Goal: Task Accomplishment & Management: Manage account settings

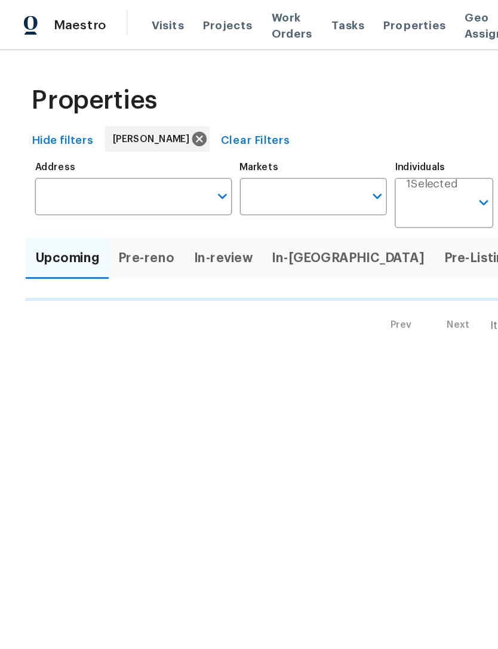
type input "100"
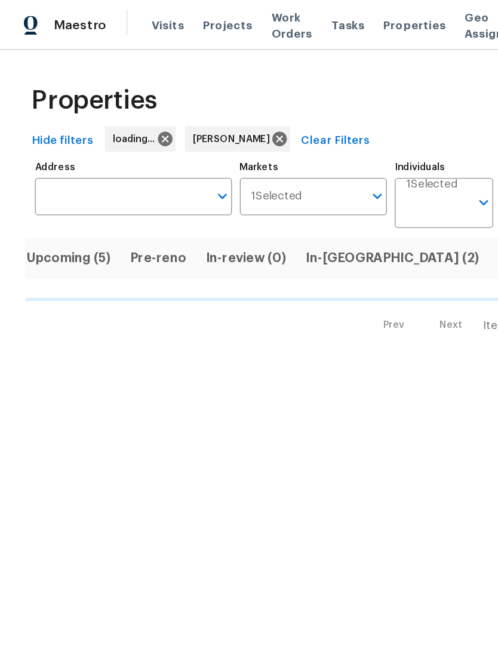
click at [37, 202] on span "Upcoming (5)" at bounding box center [52, 194] width 64 height 17
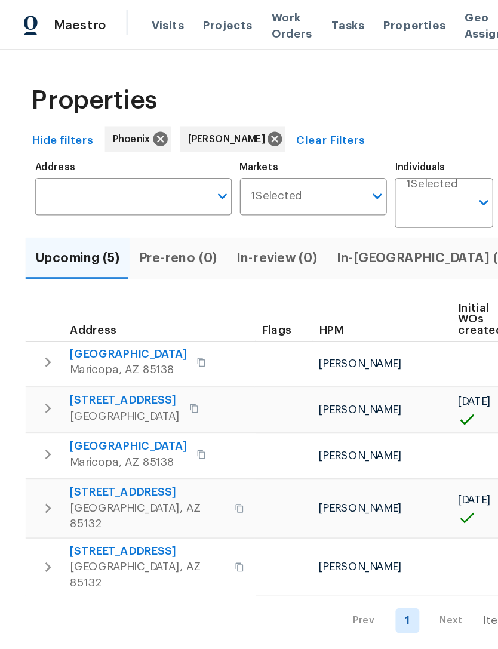
click at [46, 210] on button "Upcoming (5)" at bounding box center [58, 193] width 78 height 31
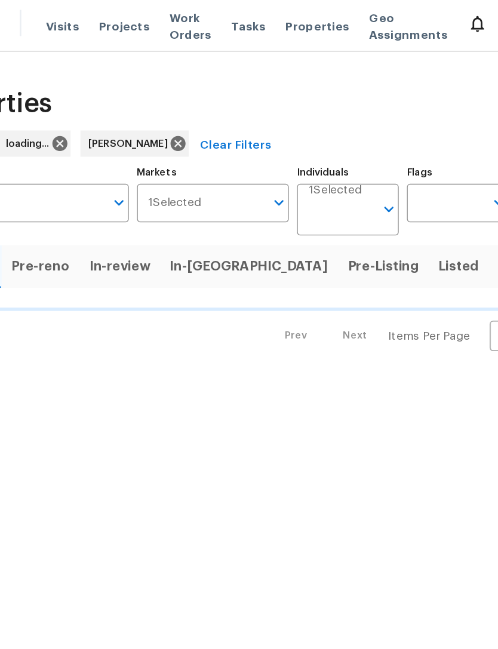
scroll to position [0, 81]
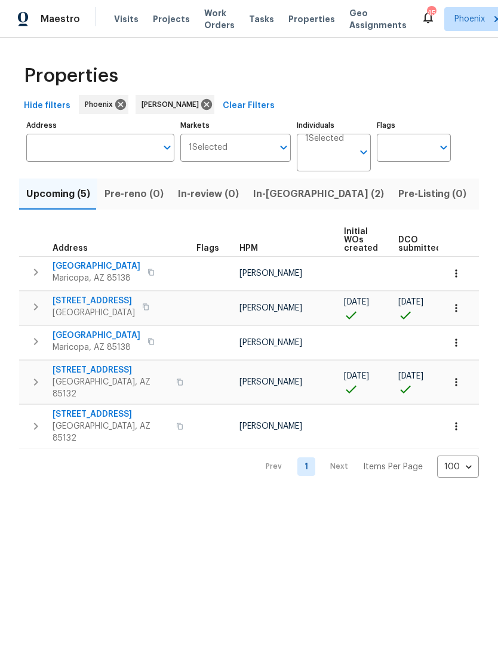
click at [88, 389] on span "[GEOGRAPHIC_DATA], AZ 85132" at bounding box center [111, 388] width 116 height 24
click at [281, 202] on span "In-[GEOGRAPHIC_DATA] (2)" at bounding box center [318, 194] width 131 height 17
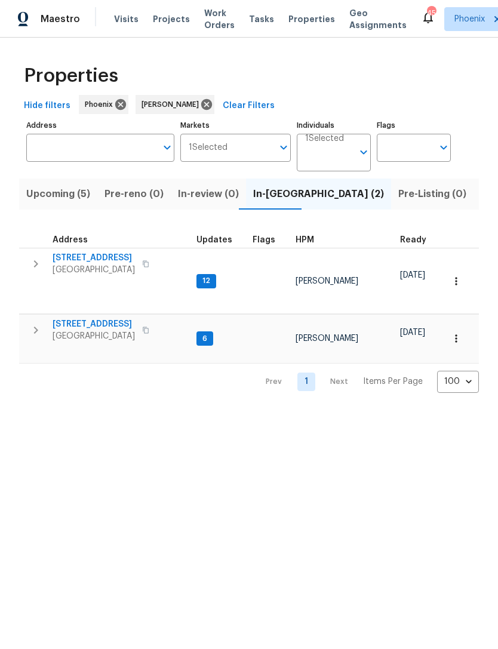
click at [59, 202] on span "Upcoming (5)" at bounding box center [58, 194] width 64 height 17
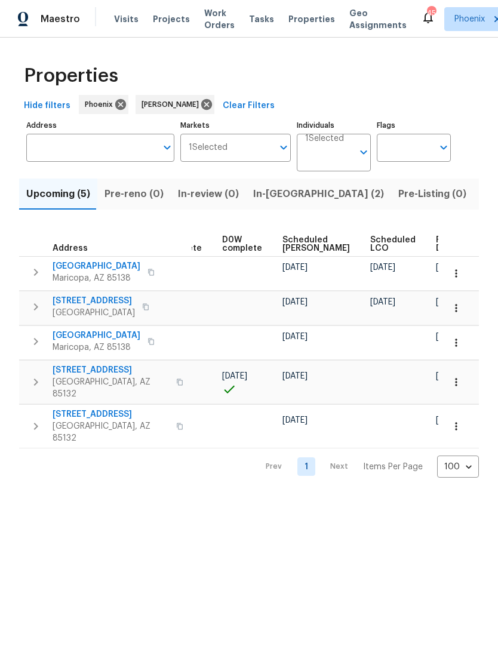
scroll to position [0, 299]
click at [436, 253] on span "Ready Date" at bounding box center [449, 244] width 26 height 17
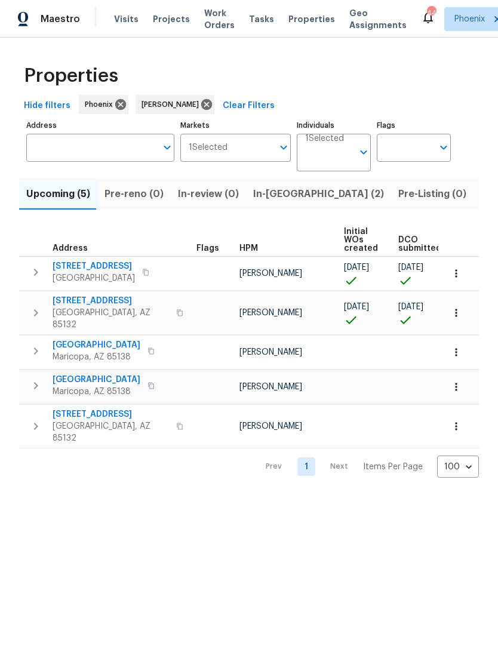
scroll to position [0, -1]
click at [269, 194] on button "In-reno (2)" at bounding box center [318, 193] width 145 height 31
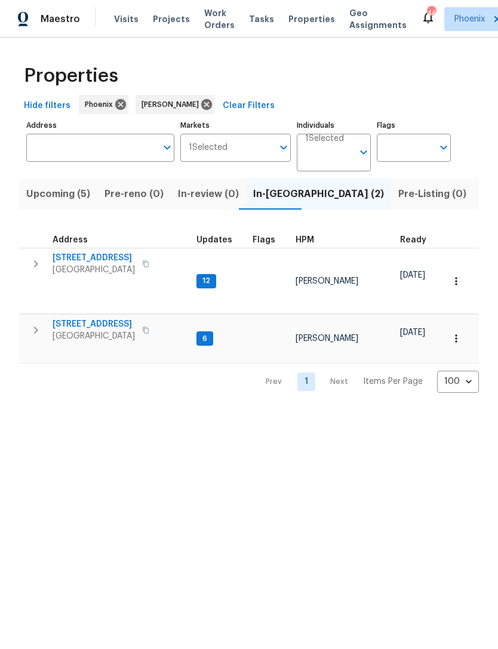
click at [91, 276] on span "Chandler, AZ 85249" at bounding box center [94, 270] width 82 height 12
click at [42, 331] on icon "button" at bounding box center [36, 330] width 14 height 14
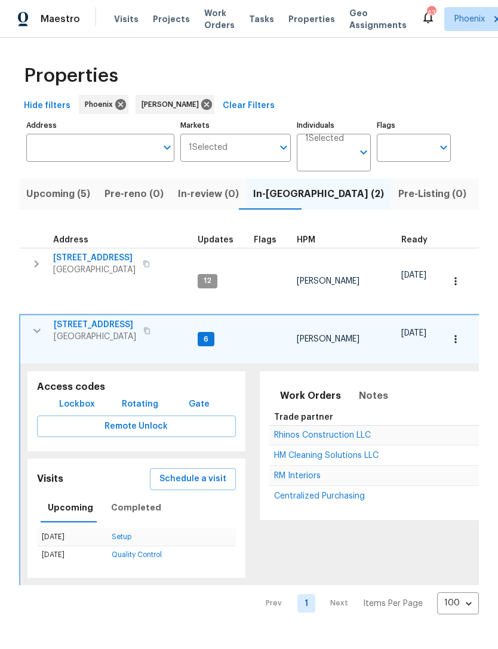
click at [310, 431] on span "Rhinos Construction LLC" at bounding box center [322, 435] width 97 height 8
click at [35, 331] on icon "button" at bounding box center [37, 331] width 14 height 14
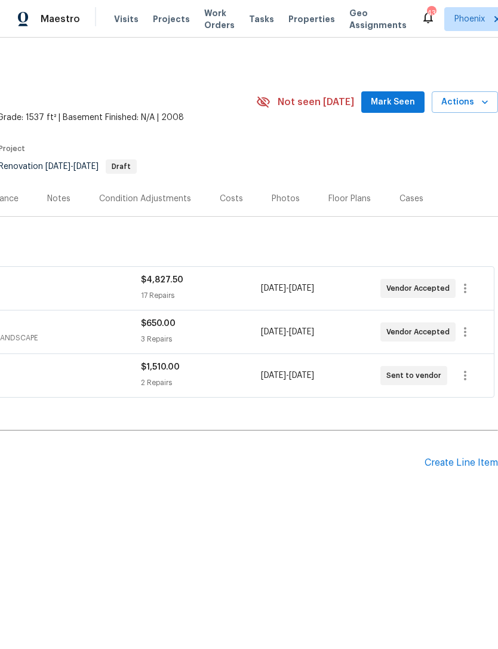
scroll to position [0, 177]
click at [394, 110] on span "Mark Seen" at bounding box center [393, 102] width 44 height 15
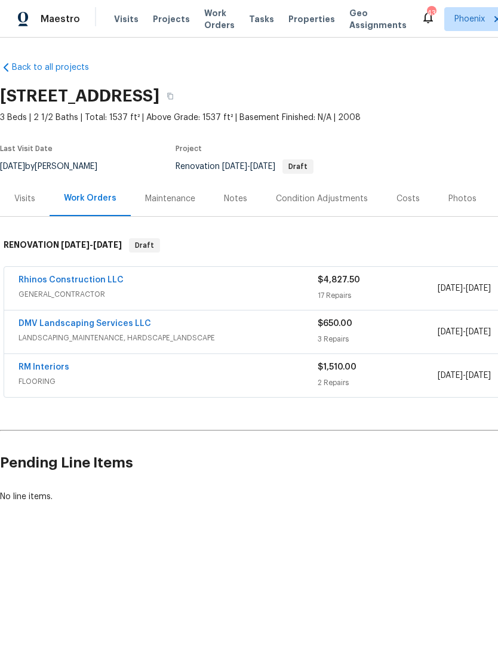
scroll to position [0, 0]
click at [235, 205] on div "Notes" at bounding box center [235, 199] width 23 height 12
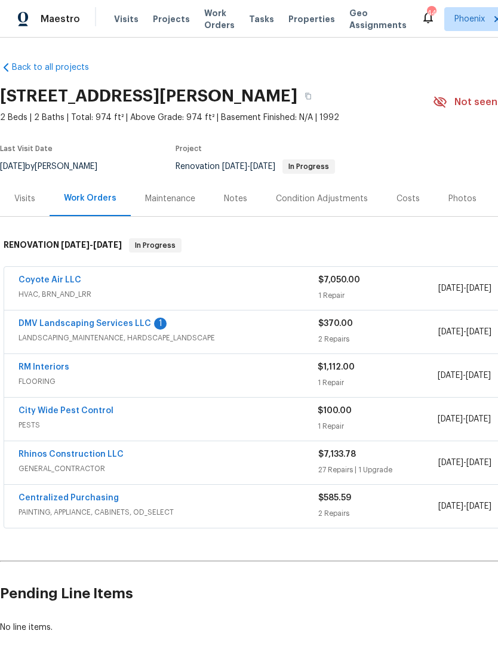
click at [119, 328] on link "DMV Landscaping Services LLC" at bounding box center [85, 323] width 133 height 8
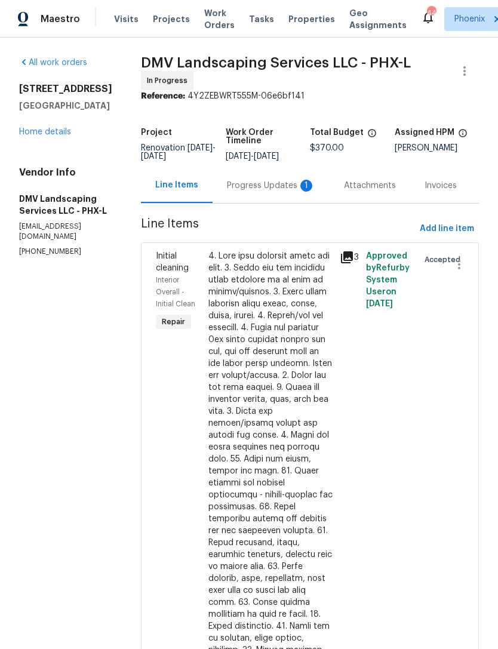
click at [264, 203] on div "Progress Updates 1" at bounding box center [271, 185] width 117 height 35
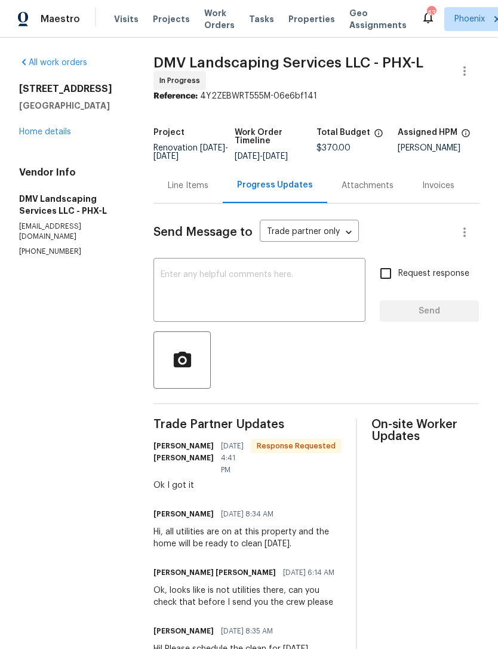
click at [186, 295] on textarea at bounding box center [260, 291] width 198 height 42
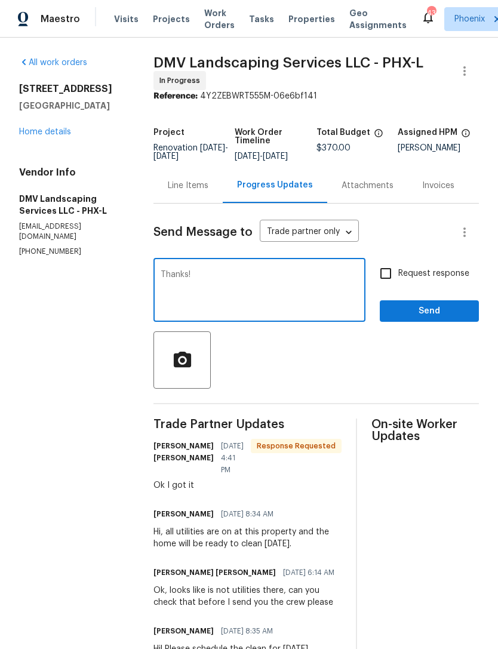
type textarea "Thanks!"
click at [437, 319] on span "Send" at bounding box center [429, 311] width 80 height 15
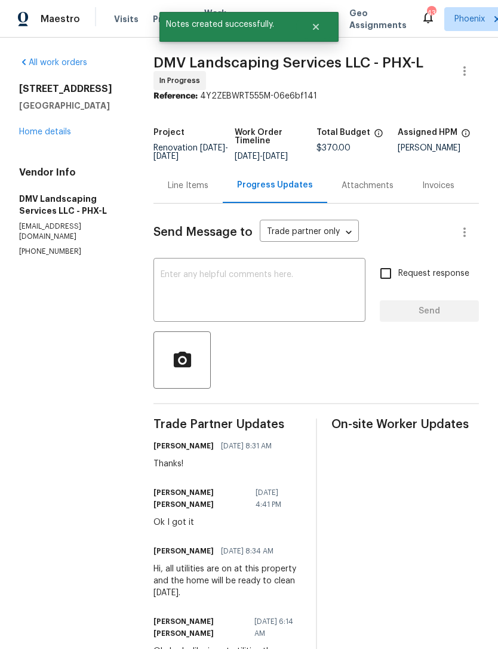
click at [56, 136] on link "Home details" at bounding box center [45, 132] width 52 height 8
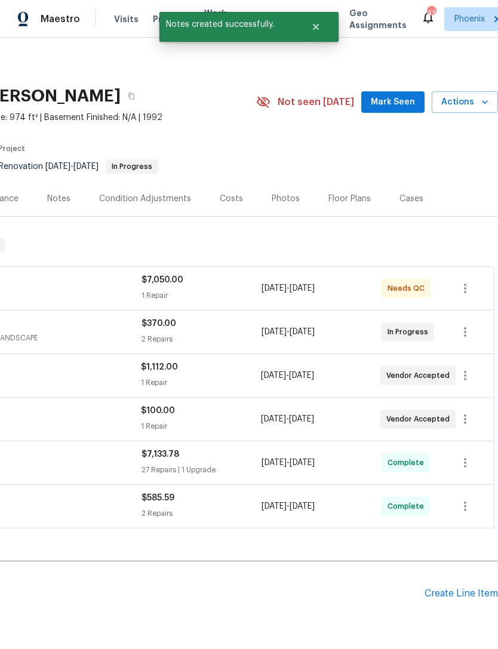
scroll to position [0, 177]
click at [392, 110] on span "Mark Seen" at bounding box center [393, 102] width 44 height 15
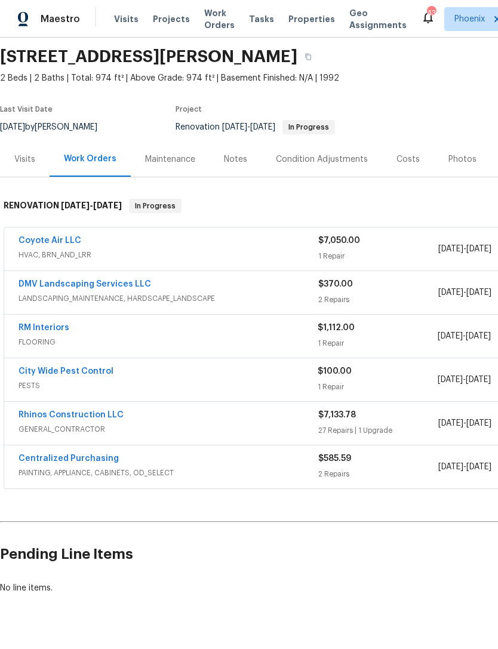
scroll to position [39, 0]
click at [236, 166] on div "Notes" at bounding box center [235, 160] width 23 height 12
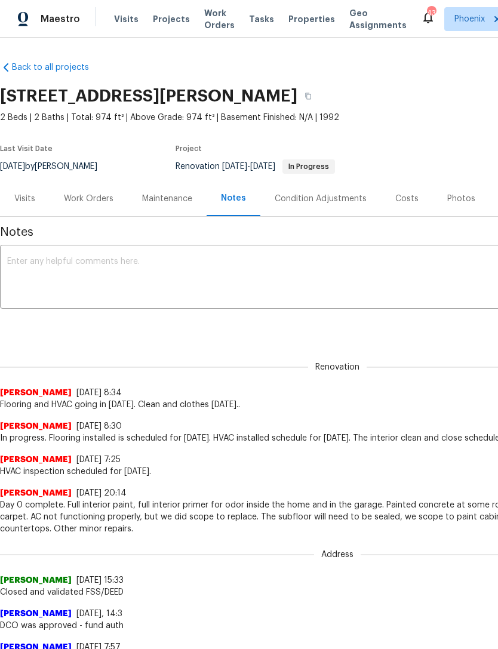
click at [96, 269] on textarea at bounding box center [337, 278] width 660 height 42
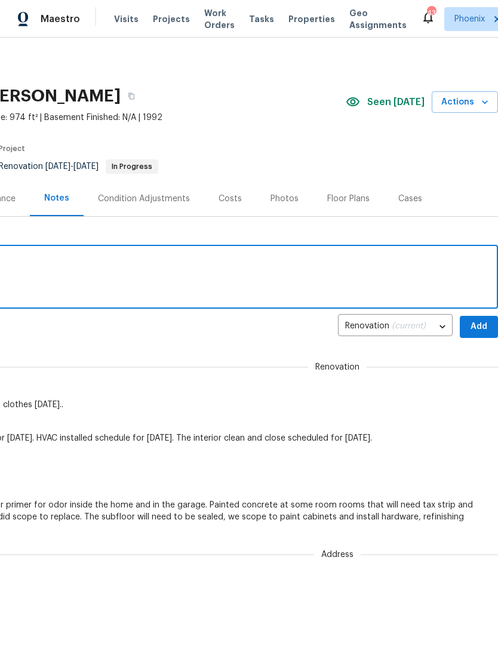
scroll to position [0, 177]
type textarea "Clean and close today."
click at [479, 334] on span "Add" at bounding box center [478, 326] width 19 height 15
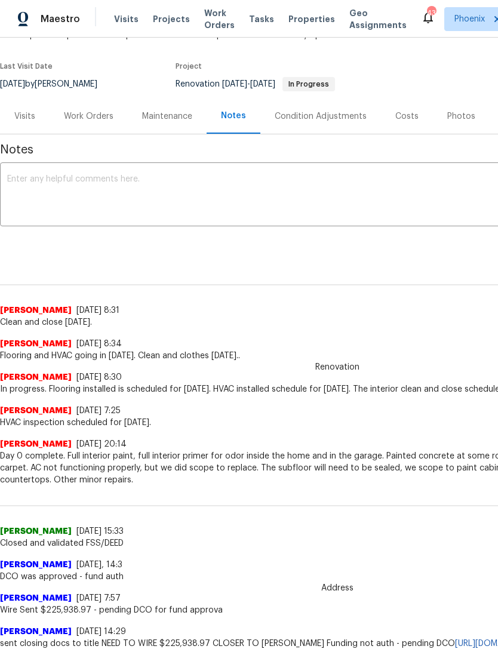
scroll to position [84, 0]
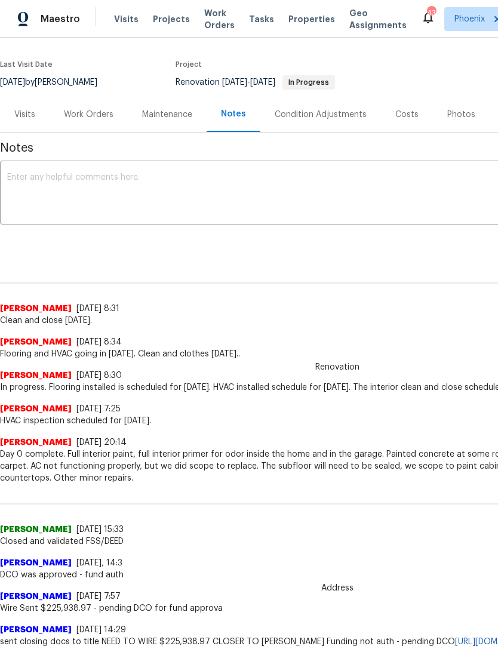
click at [92, 121] on div "Work Orders" at bounding box center [89, 115] width 50 height 12
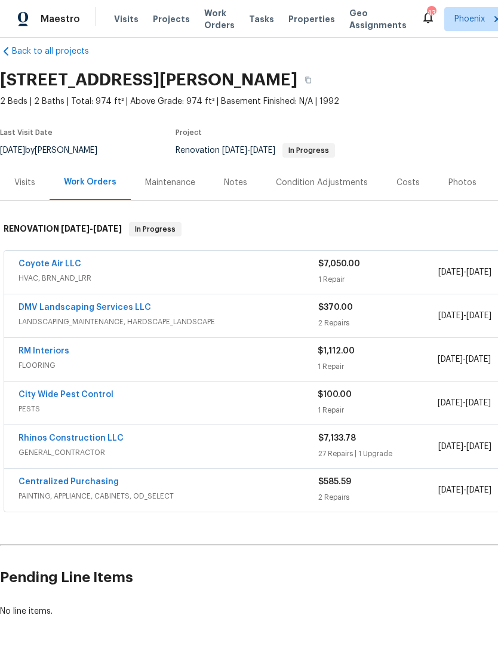
scroll to position [17, 0]
click at [38, 355] on link "RM Interiors" at bounding box center [44, 350] width 51 height 8
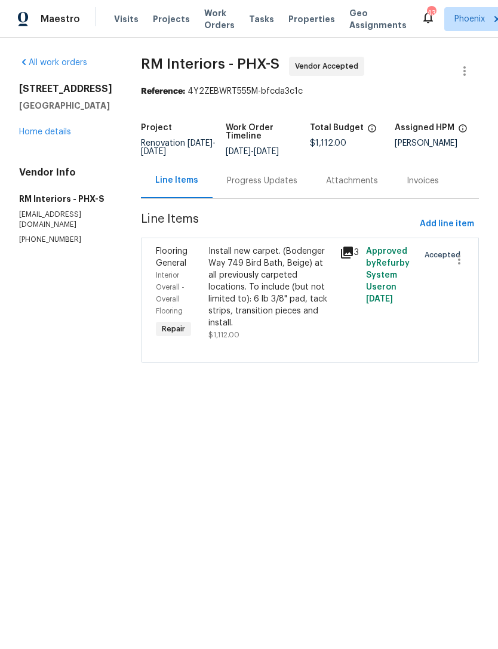
click at [271, 181] on div "Progress Updates" at bounding box center [262, 180] width 99 height 35
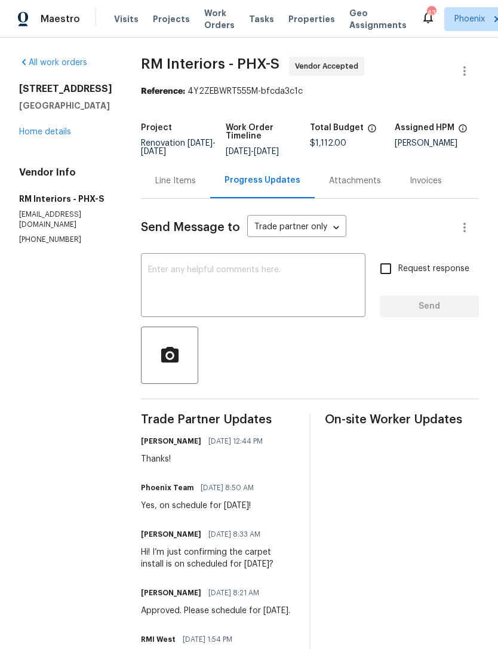
click at [42, 136] on link "Home details" at bounding box center [45, 132] width 52 height 8
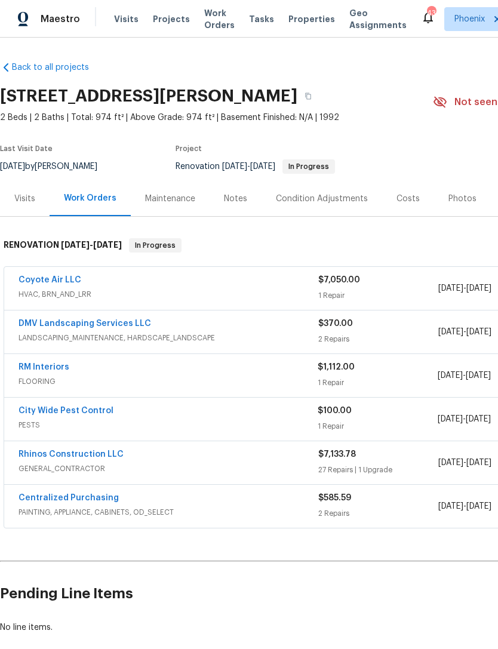
click at [358, 2] on div "Maestro Visits Projects Work Orders Tasks Properties Geo Assignments 43 Phoenix…" at bounding box center [249, 19] width 498 height 38
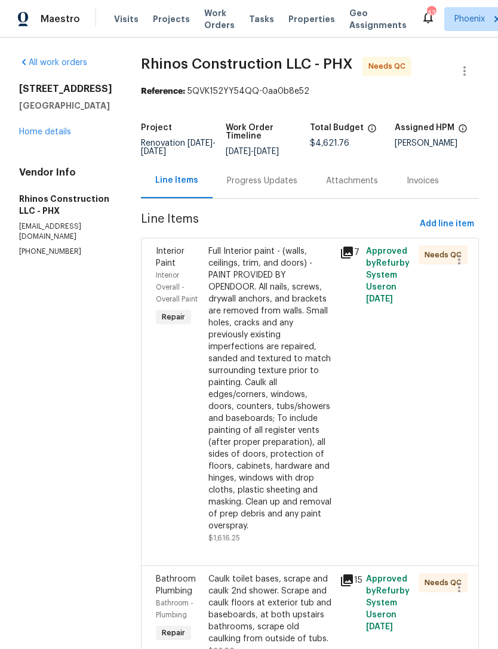
click at [63, 136] on link "Home details" at bounding box center [45, 132] width 52 height 8
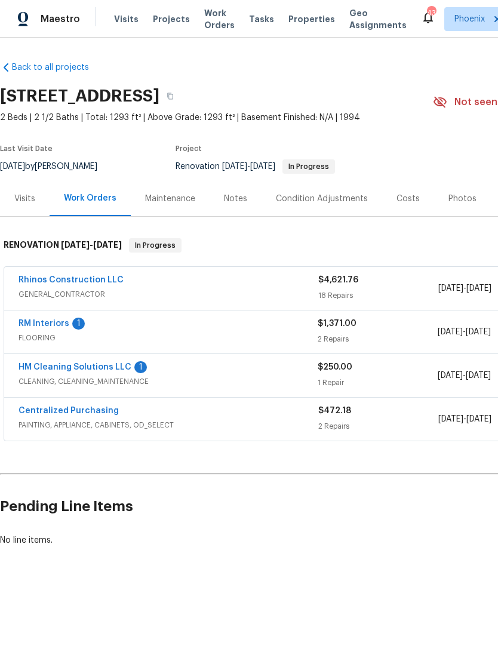
click at [53, 328] on link "RM Interiors" at bounding box center [44, 323] width 51 height 8
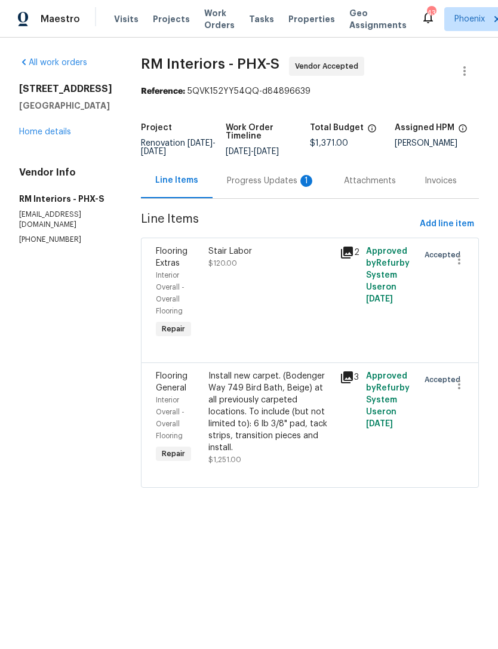
click at [275, 187] on div "Progress Updates 1" at bounding box center [271, 181] width 88 height 12
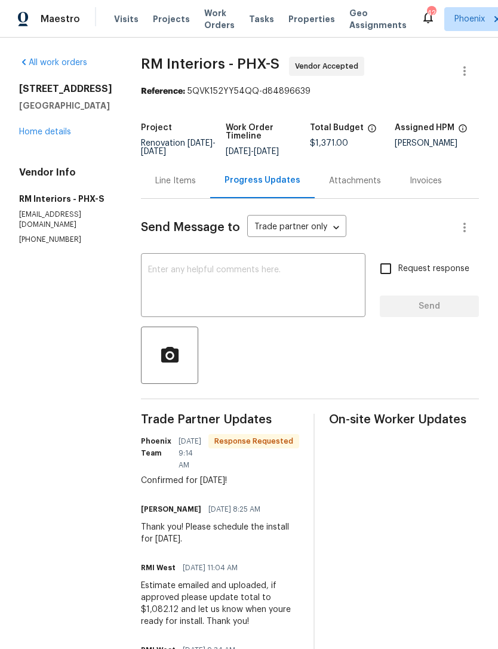
click at [275, 289] on textarea at bounding box center [253, 287] width 210 height 42
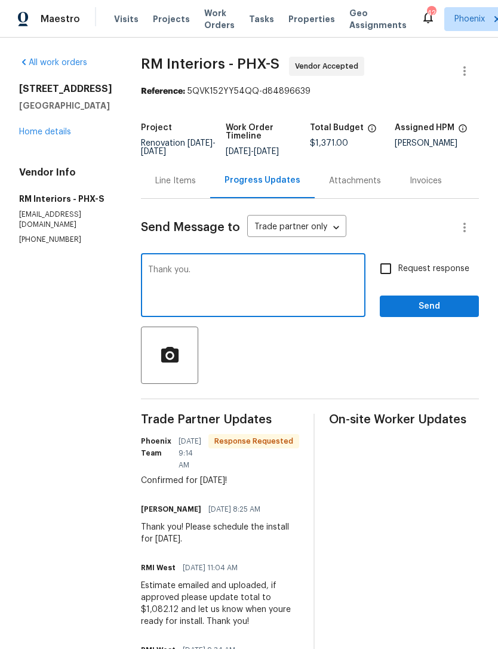
type textarea "Thank you."
click at [465, 312] on span "Send" at bounding box center [429, 306] width 80 height 15
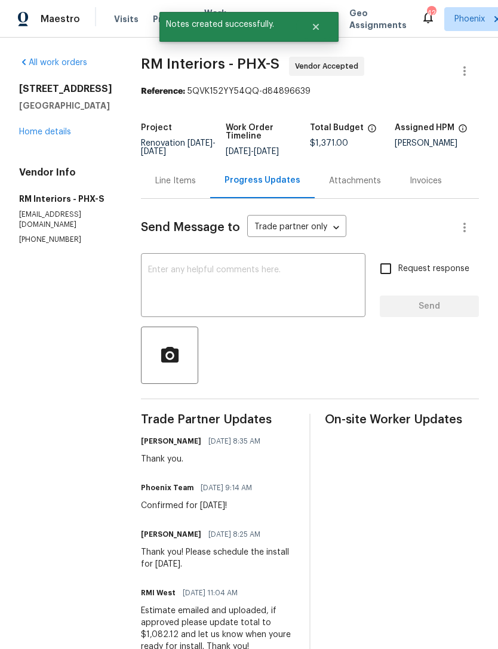
click at [59, 136] on link "Home details" at bounding box center [45, 132] width 52 height 8
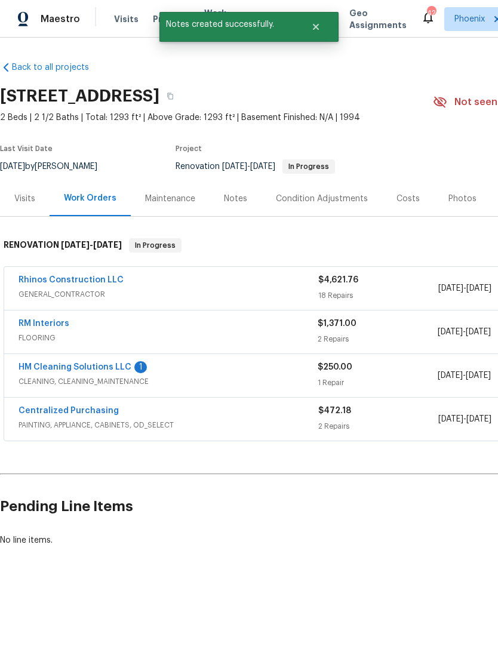
click at [100, 371] on link "HM Cleaning Solutions LLC" at bounding box center [75, 367] width 113 height 8
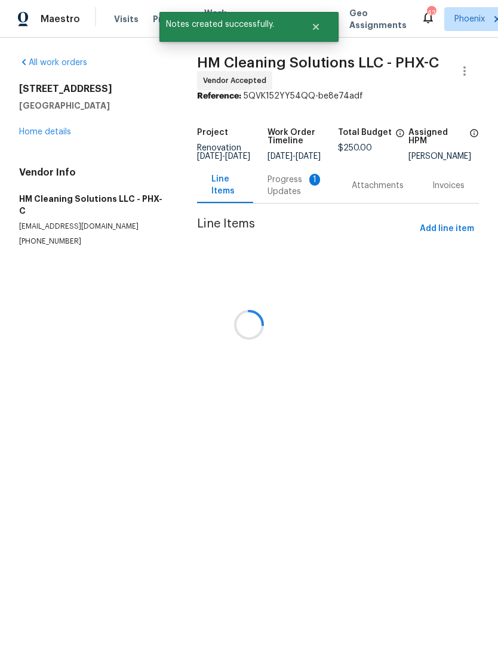
click at [290, 198] on div "Progress Updates 1" at bounding box center [295, 186] width 56 height 24
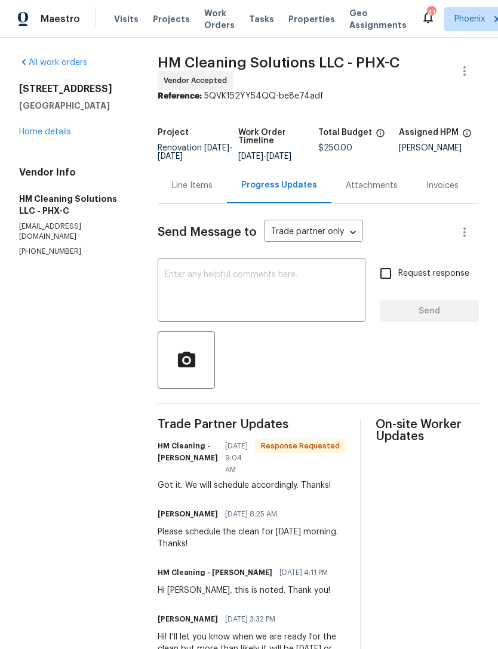
click at [256, 303] on textarea at bounding box center [261, 291] width 193 height 42
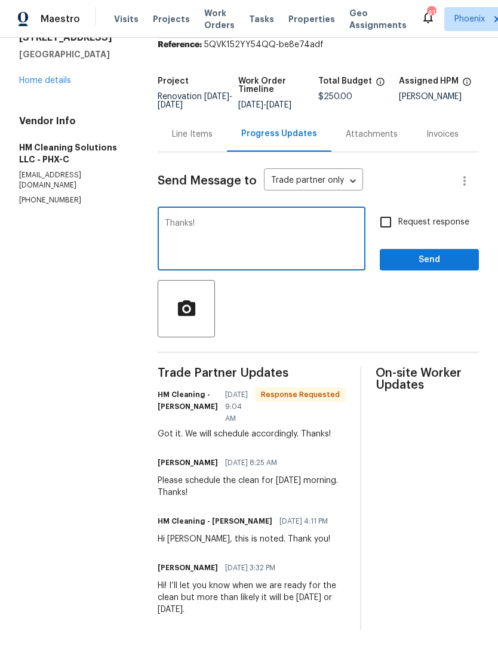
scroll to position [84, 0]
type textarea "Thanks!"
click at [440, 253] on span "Send" at bounding box center [429, 260] width 80 height 15
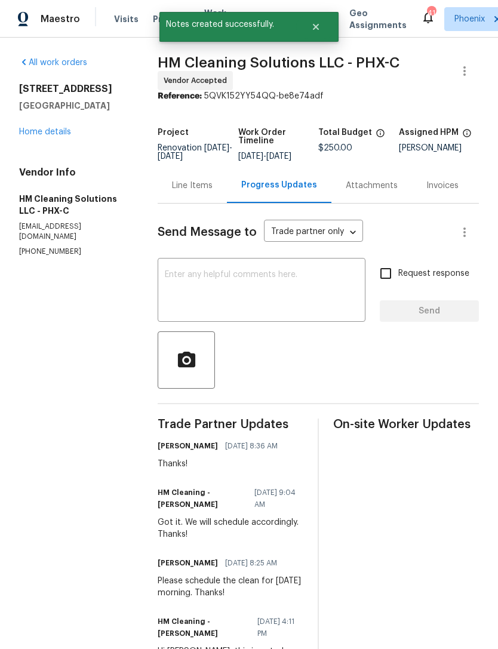
click at [48, 136] on link "Home details" at bounding box center [45, 132] width 52 height 8
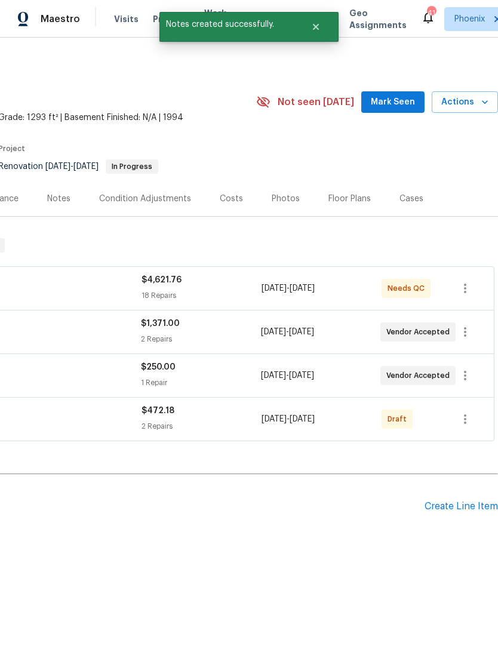
click at [398, 113] on button "Mark Seen" at bounding box center [392, 102] width 63 height 22
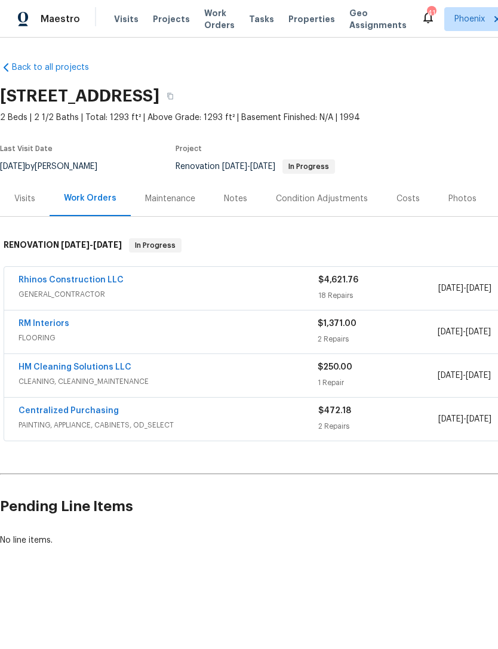
click at [233, 204] on div "Notes" at bounding box center [235, 199] width 23 height 12
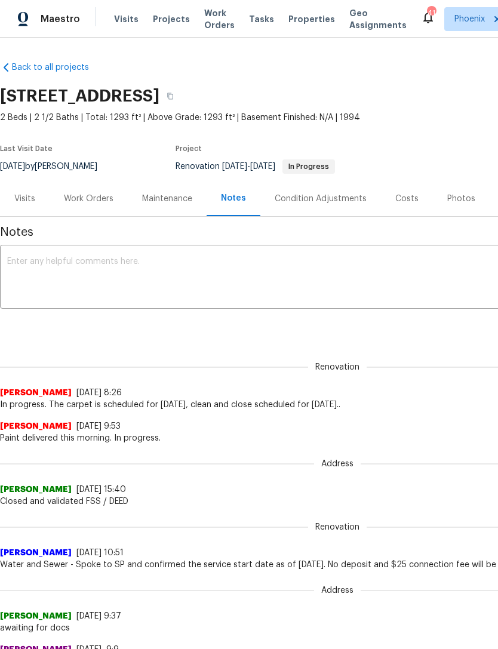
click at [139, 282] on textarea at bounding box center [337, 278] width 660 height 42
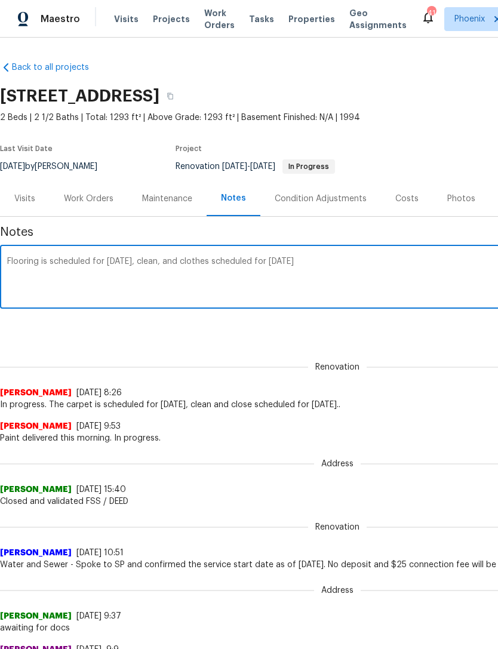
click at [184, 265] on div "Flooring is scheduled for today, clean, and clothes scheduled for tomorrow x ​" at bounding box center [337, 278] width 675 height 61
click at [190, 272] on textarea "Flooring is scheduled for today, clean, and clothes scheduled for tomorrow" at bounding box center [337, 278] width 660 height 42
click at [316, 279] on textarea "Flooring is scheduled for today, clean, and close scheduled for tomorrow" at bounding box center [337, 278] width 660 height 42
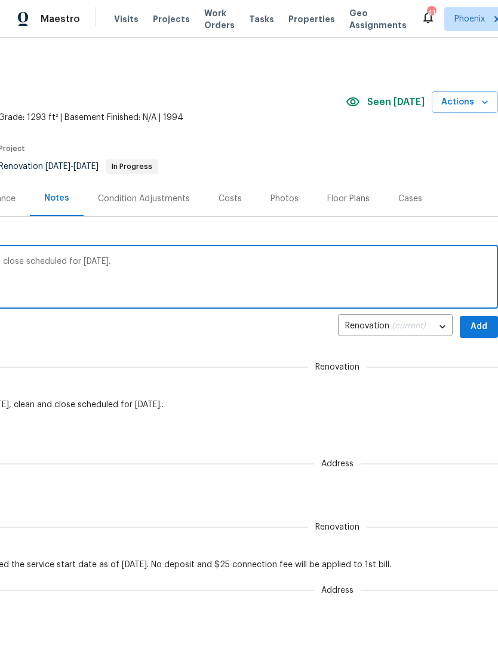
scroll to position [0, 177]
type textarea "Flooring is scheduled for today, clean, and close scheduled for tomorrow."
click at [472, 334] on span "Add" at bounding box center [478, 326] width 19 height 15
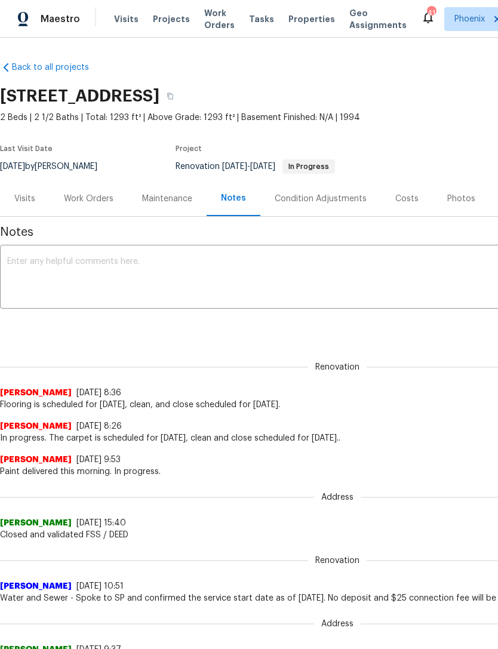
scroll to position [0, 0]
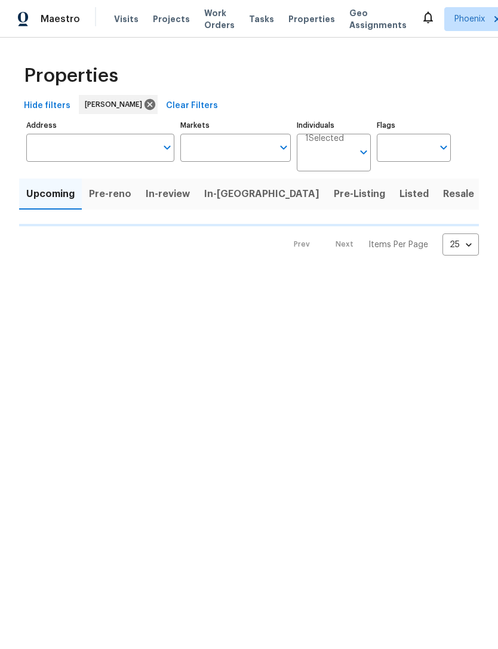
type input "100"
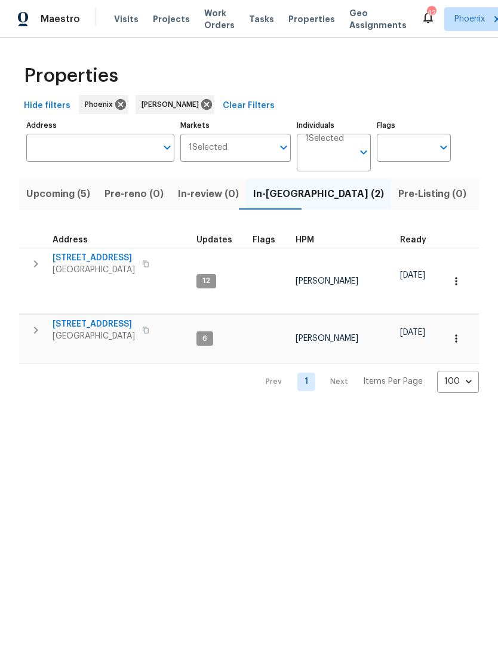
click at [60, 202] on span "Upcoming (5)" at bounding box center [58, 194] width 64 height 17
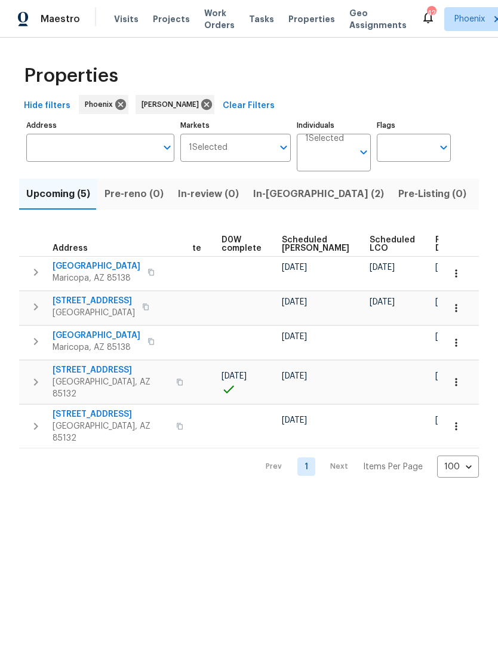
scroll to position [0, 299]
click at [436, 253] on span "Ready Date" at bounding box center [449, 244] width 26 height 17
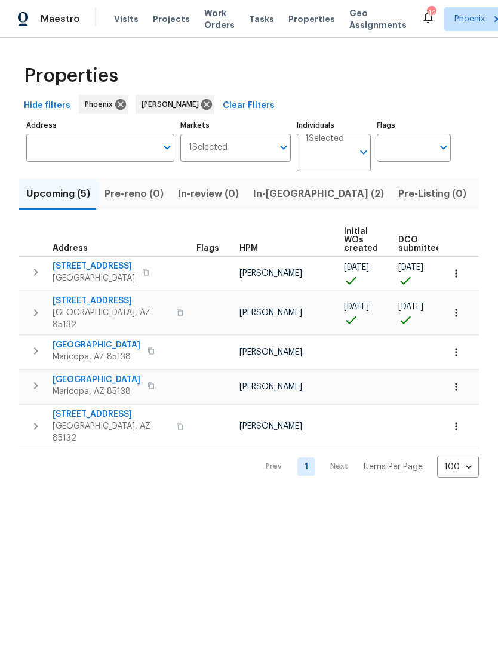
click at [481, 202] on span "Listed (17)" at bounding box center [505, 194] width 49 height 17
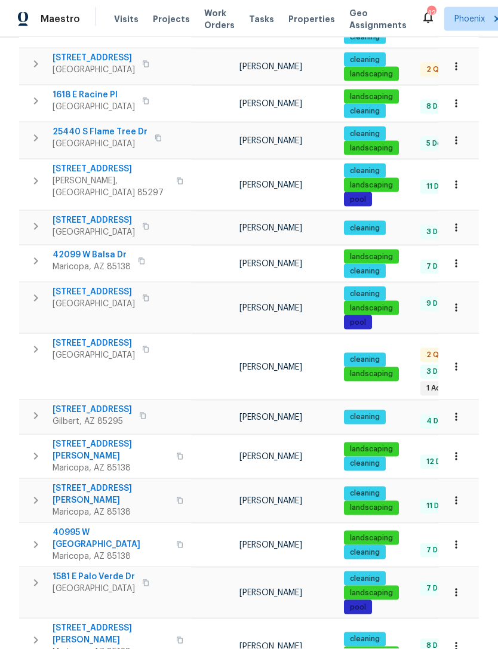
scroll to position [38, 0]
click at [64, 483] on span "[STREET_ADDRESS][PERSON_NAME]" at bounding box center [111, 495] width 116 height 24
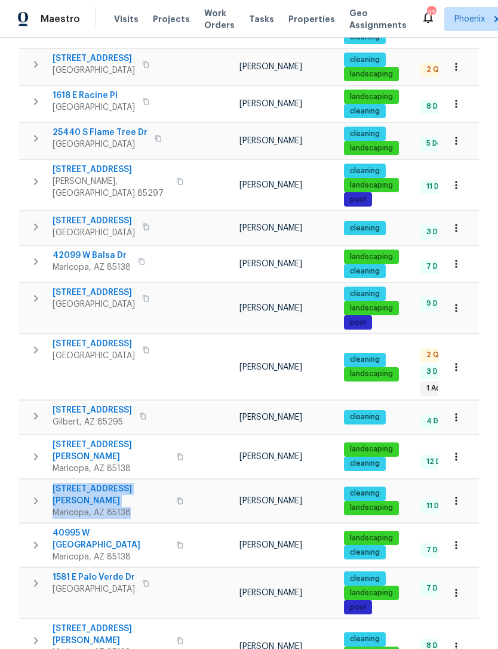
copy div "19707 N Pepka Ct Maricopa, AZ 85138"
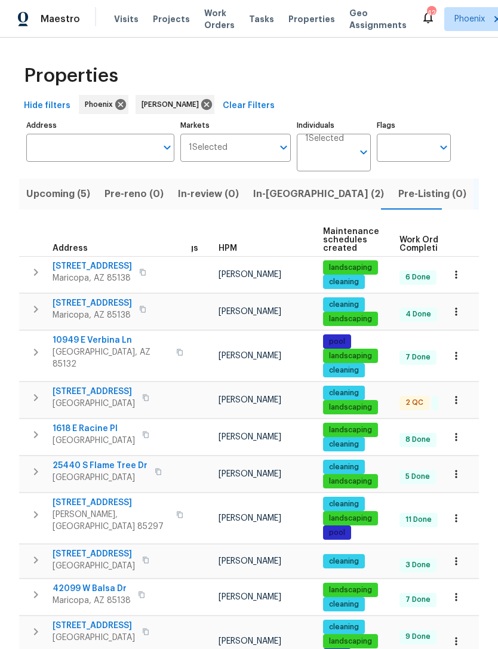
scroll to position [0, 0]
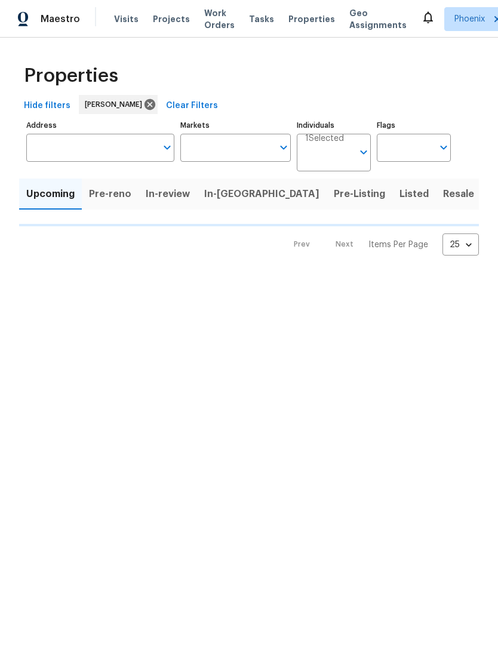
type input "100"
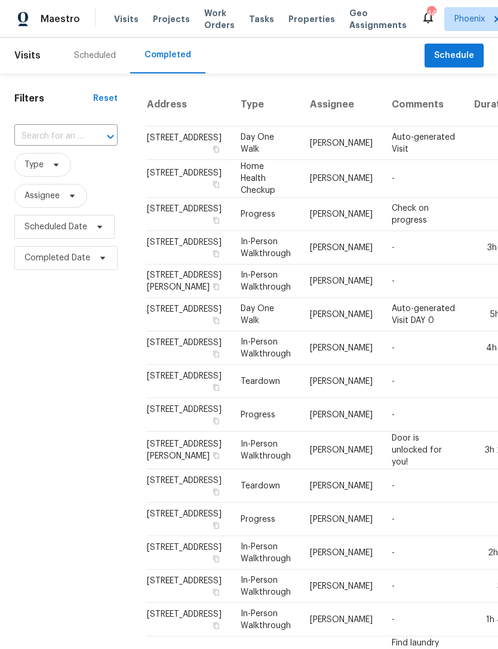
click at [78, 146] on input "text" at bounding box center [49, 136] width 70 height 19
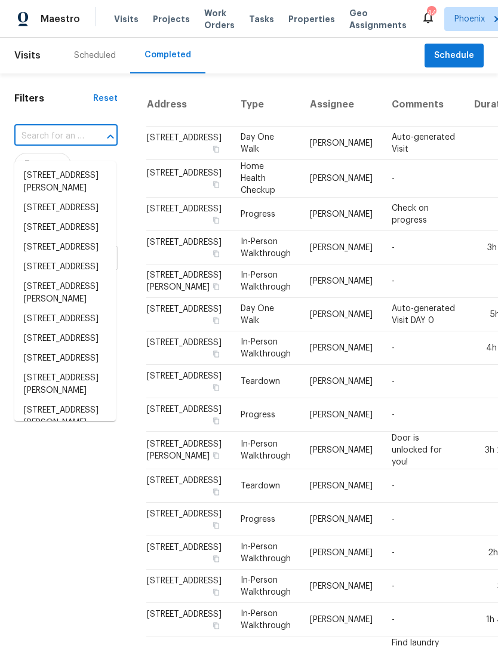
click at [64, 143] on input "text" at bounding box center [49, 136] width 70 height 19
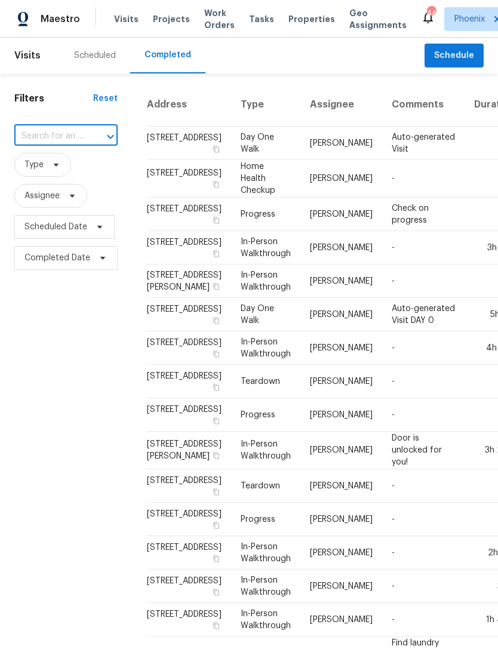
paste input "6512 S Sawgrass Dr, Chandler, AZ 85249"
type input "6512 S Sawgrass Dr, Chandler, AZ 85249"
click at [72, 178] on li "6512 S Sawgrass Dr, Chandler, AZ 85249" at bounding box center [64, 182] width 101 height 32
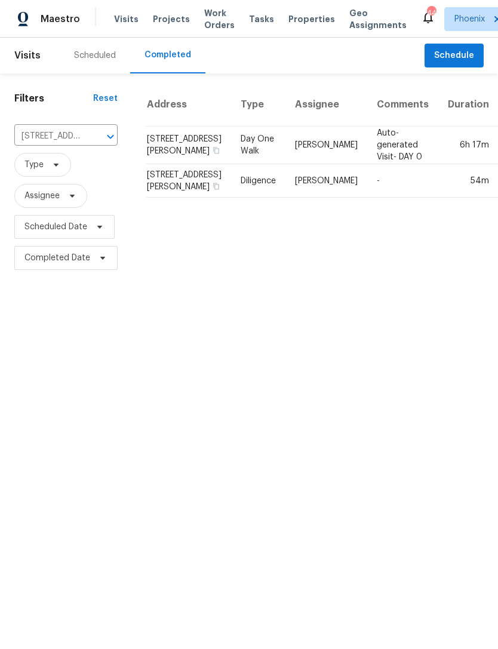
click at [100, 61] on div "Scheduled" at bounding box center [95, 56] width 42 height 12
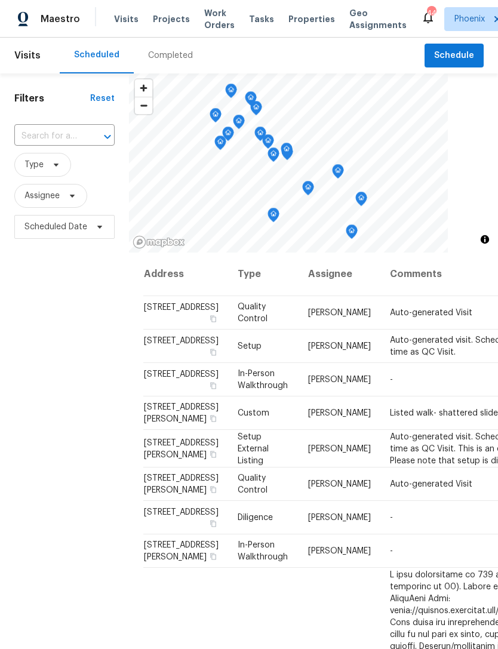
click at [70, 146] on input "text" at bounding box center [47, 136] width 67 height 19
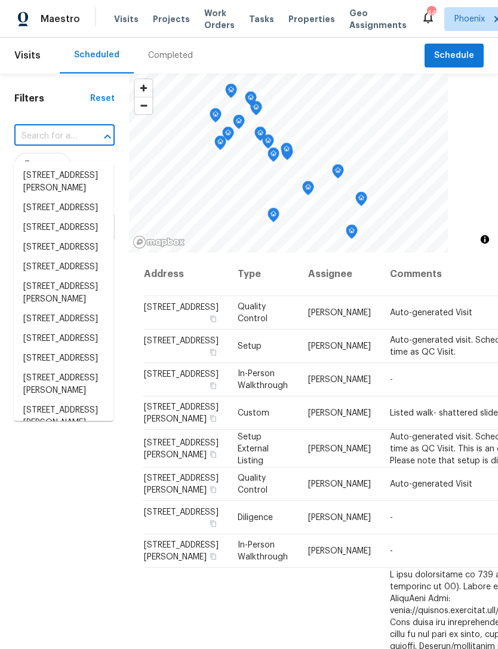
click at [47, 145] on input "text" at bounding box center [47, 136] width 67 height 19
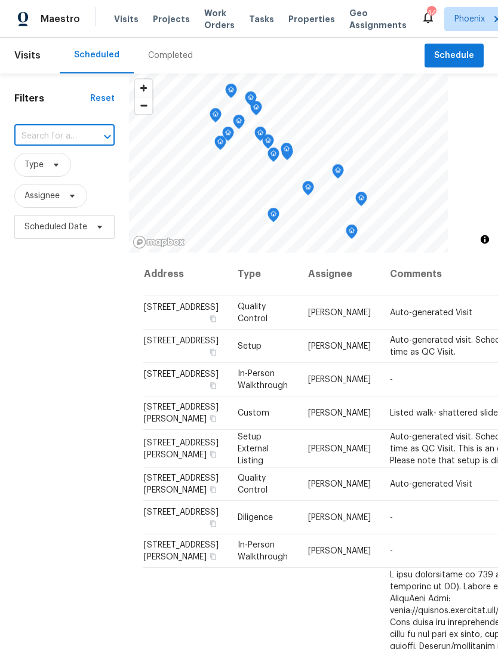
paste input "6512 S Sawgrass Dr, Chandler, AZ 85249"
type input "6512 S Sawgrass Dr, Chandler, AZ 85249"
click at [68, 186] on li "6512 S Sawgrass Dr, Chandler, AZ 85249" at bounding box center [64, 182] width 100 height 32
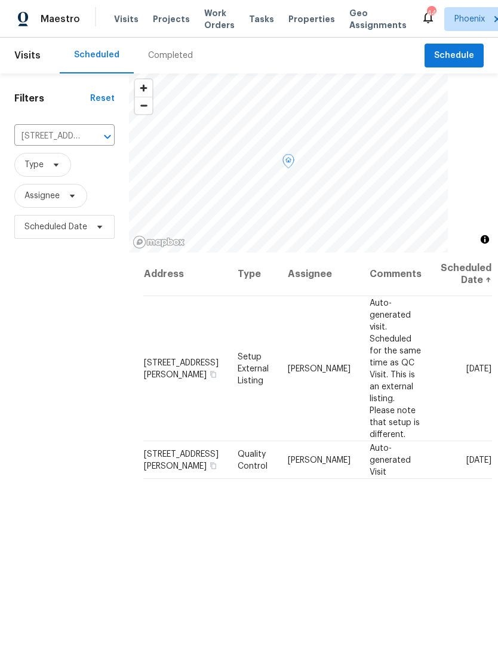
click at [0, 0] on icon at bounding box center [0, 0] width 0 height 0
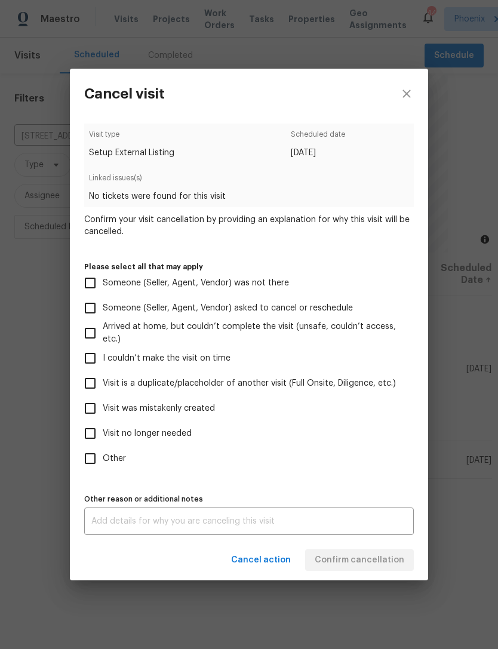
click at [91, 458] on input "Other" at bounding box center [90, 458] width 25 height 25
checkbox input "true"
click at [144, 520] on textarea at bounding box center [248, 521] width 315 height 8
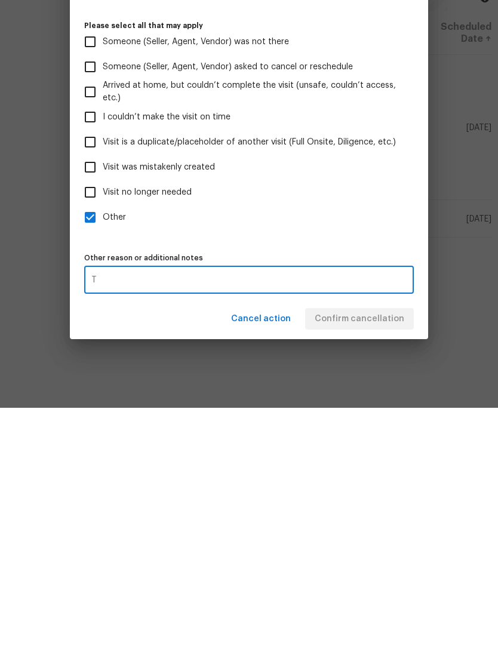
scroll to position [38, 0]
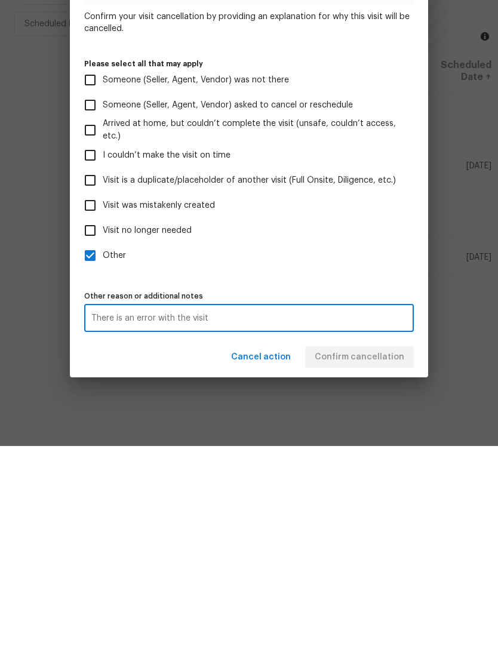
type textarea "There is an error with the visit"
click at [371, 446] on label "Other" at bounding box center [241, 458] width 327 height 25
click at [103, 446] on input "Other" at bounding box center [90, 458] width 25 height 25
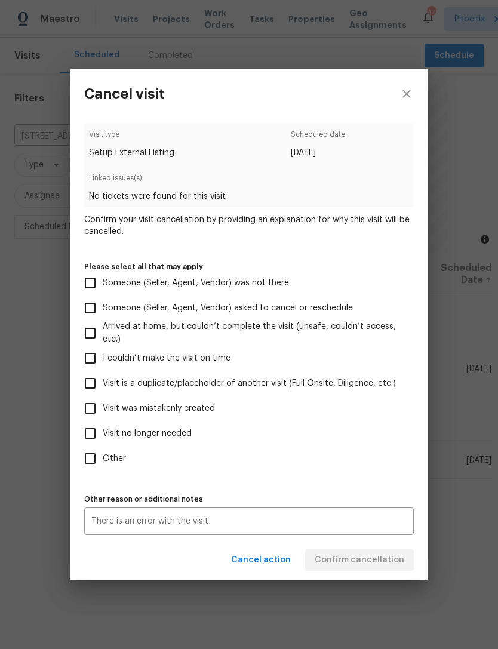
click at [90, 467] on input "Other" at bounding box center [90, 458] width 25 height 25
checkbox input "true"
click at [387, 563] on span "Confirm cancellation" at bounding box center [360, 560] width 90 height 15
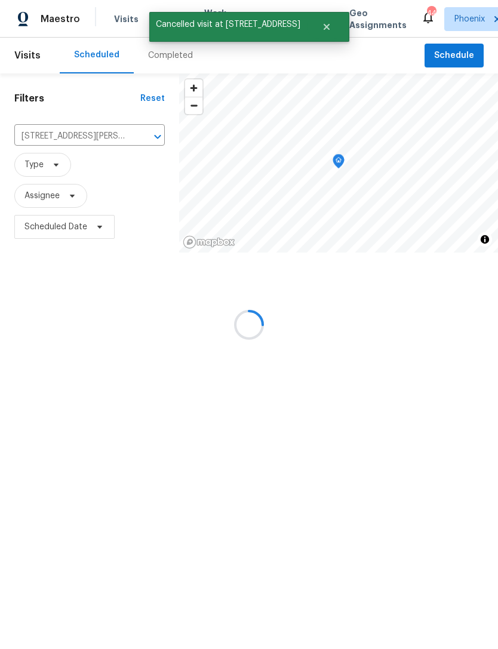
scroll to position [0, 0]
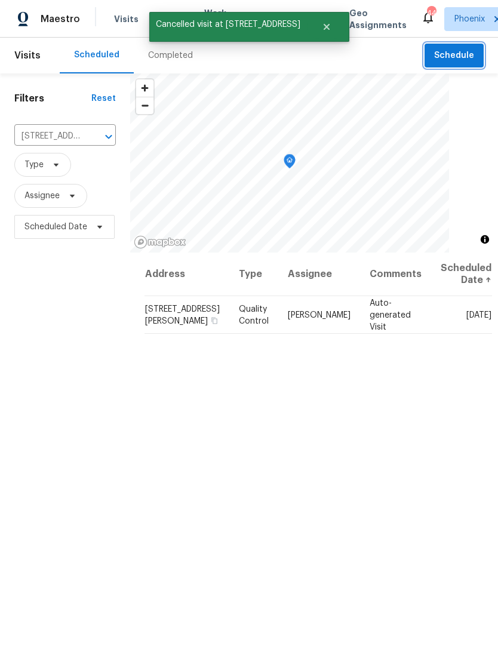
click at [469, 63] on span "Schedule" at bounding box center [454, 55] width 40 height 15
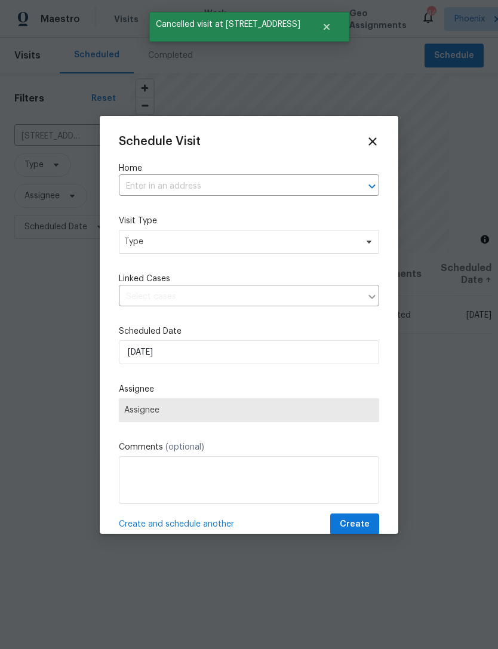
click at [223, 182] on input "text" at bounding box center [232, 186] width 227 height 19
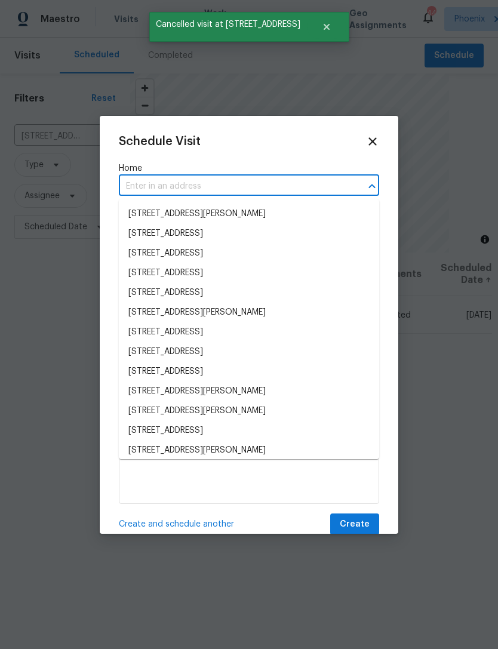
click at [158, 184] on input "text" at bounding box center [232, 186] width 227 height 19
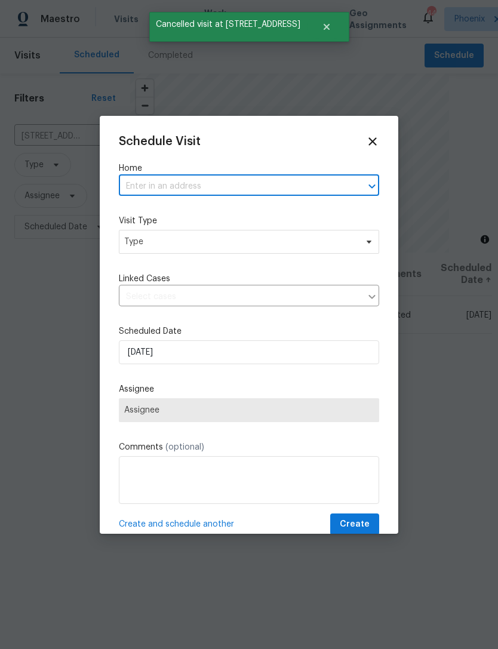
paste input "6512 S Sawgrass Dr, Chandler, AZ 85249"
type input "6512 S Sawgrass Dr, Chandler, AZ 85249"
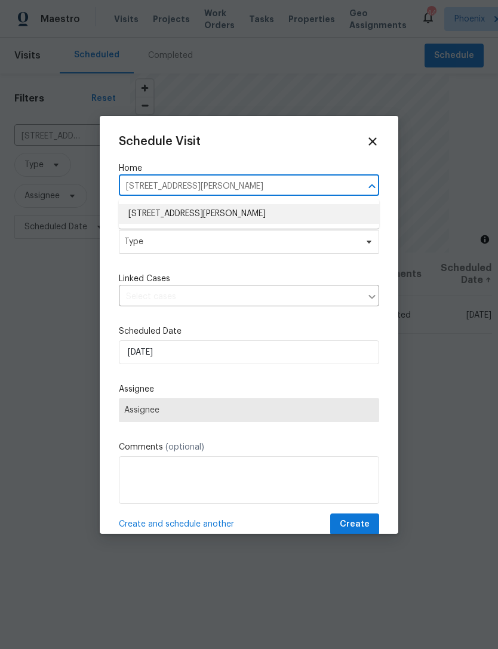
click at [257, 213] on li "6512 S Sawgrass Dr, Chandler, AZ 85249" at bounding box center [249, 214] width 260 height 20
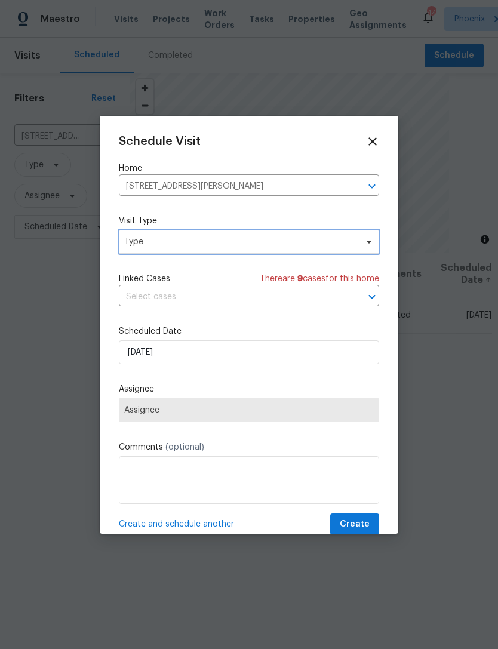
click at [227, 244] on span "Type" at bounding box center [240, 242] width 232 height 12
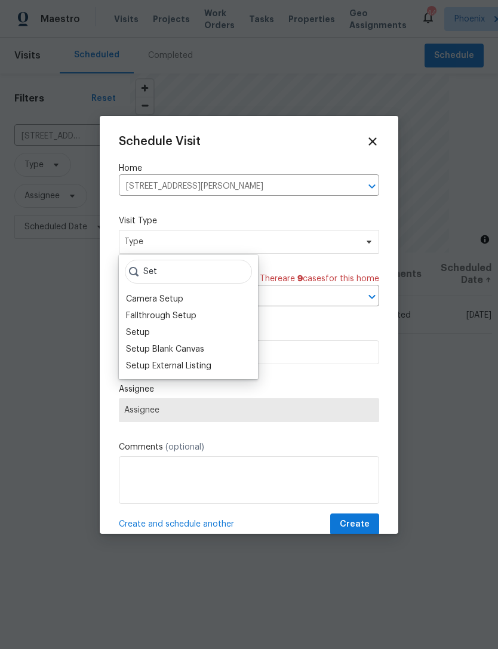
type input "Set"
click at [200, 369] on div "Setup External Listing" at bounding box center [168, 366] width 85 height 12
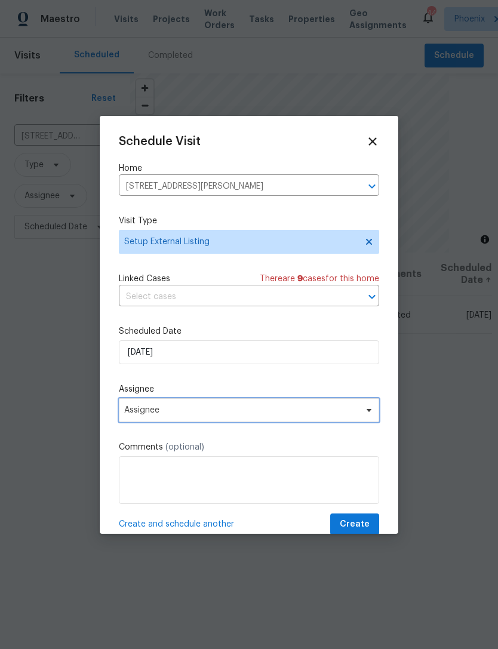
click at [301, 415] on span "Assignee" at bounding box center [241, 410] width 234 height 10
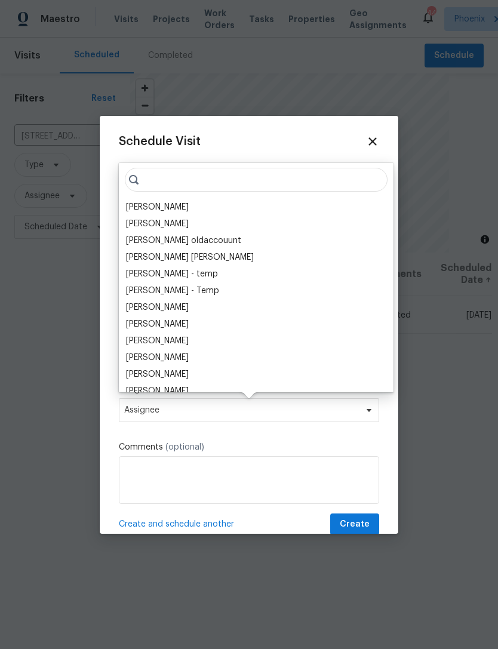
click at [189, 211] on div "[PERSON_NAME]" at bounding box center [157, 207] width 63 height 12
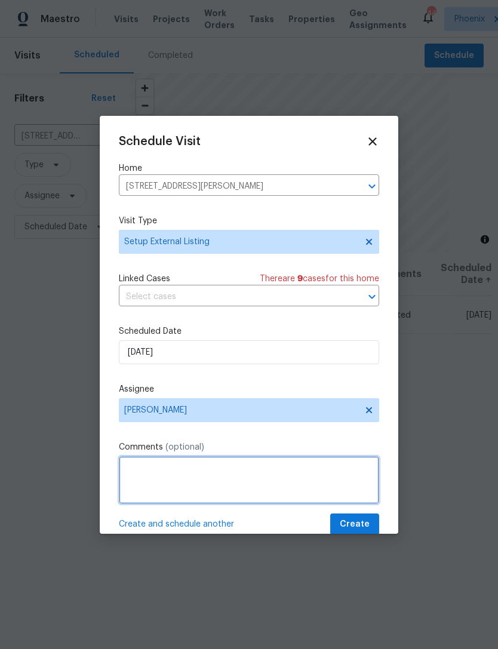
click at [247, 484] on textarea at bounding box center [249, 480] width 260 height 48
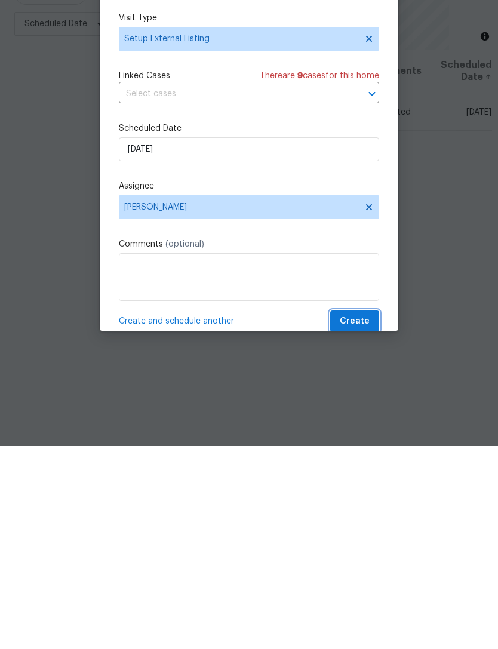
click at [358, 517] on span "Create" at bounding box center [355, 524] width 30 height 15
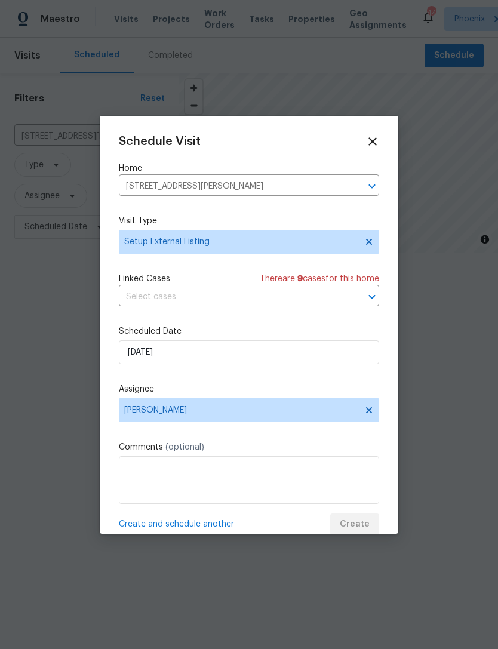
scroll to position [0, 0]
